Goal: Task Accomplishment & Management: Complete application form

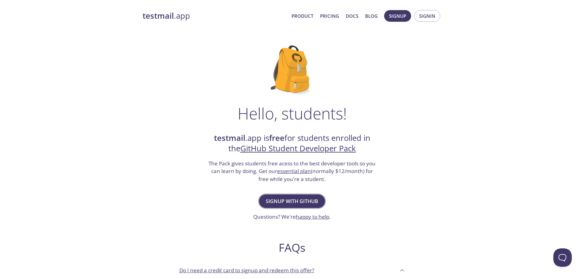
click at [275, 200] on span "Signup with GitHub" at bounding box center [292, 201] width 52 height 9
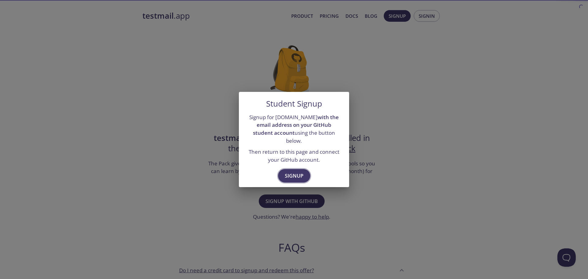
click at [293, 172] on span "Signup" at bounding box center [294, 176] width 19 height 9
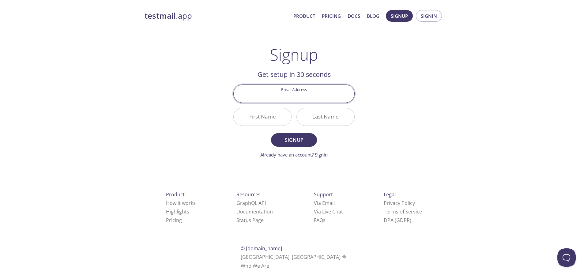
click at [302, 96] on input "Email Address" at bounding box center [294, 93] width 121 height 17
type input "[EMAIL_ADDRESS][DOMAIN_NAME]"
click at [272, 116] on input "First Name" at bounding box center [263, 116] width 58 height 17
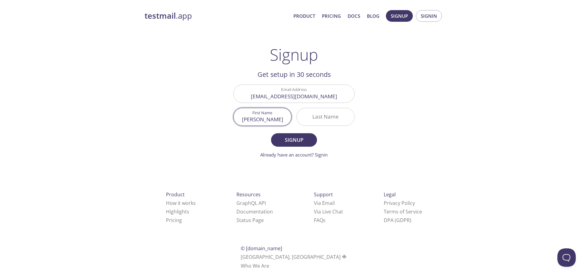
type input "Andrees"
type input "Mero"
click at [270, 117] on input "Andrees" at bounding box center [263, 116] width 58 height 17
type input "[PERSON_NAME]"
click at [290, 140] on span "Signup" at bounding box center [294, 140] width 32 height 9
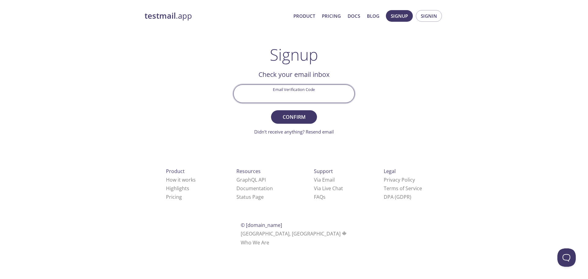
click at [286, 97] on input "Email Verification Code" at bounding box center [294, 93] width 121 height 17
type input "QRSBXL1"
click at [280, 116] on span "Confirm" at bounding box center [294, 117] width 32 height 9
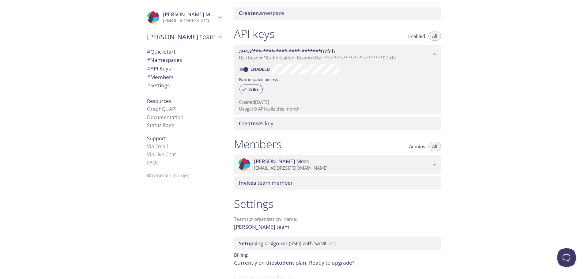
scroll to position [144, 0]
